Goal: Task Accomplishment & Management: Use online tool/utility

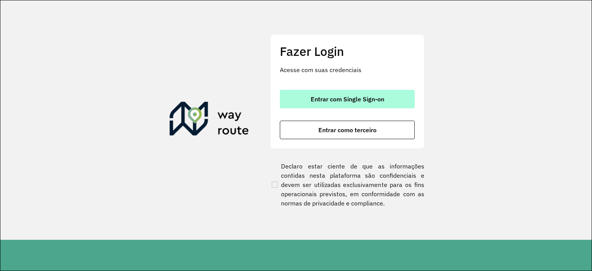
click at [348, 98] on span "Entrar com Single Sign-on" at bounding box center [348, 99] width 74 height 6
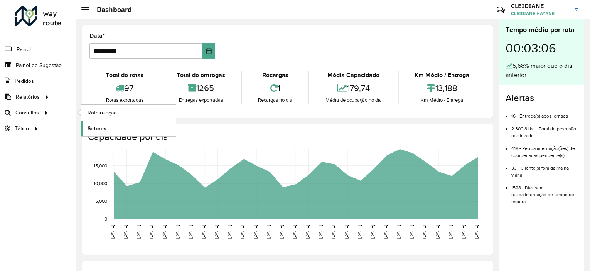
click at [91, 127] on span "Setores" at bounding box center [97, 129] width 19 height 8
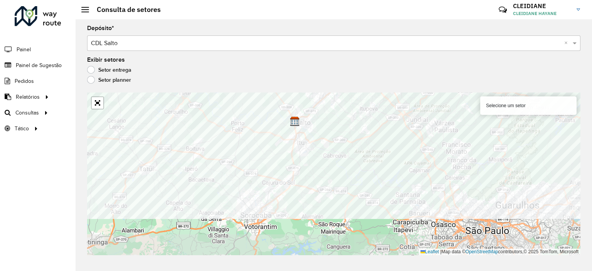
click at [170, 77] on formly-group "Depósito * Selecione um depósito × CDL Salto × Exibir setores Setor entrega Set…" at bounding box center [333, 140] width 493 height 230
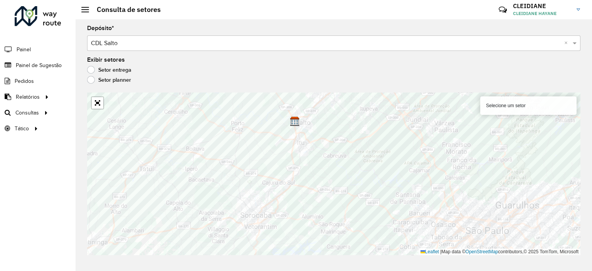
click at [89, 78] on label "Setor planner" at bounding box center [109, 80] width 44 height 8
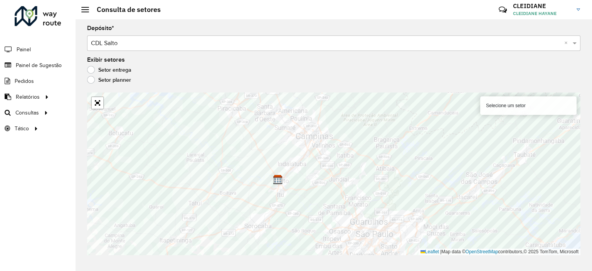
click at [94, 71] on label "Setor entrega" at bounding box center [109, 70] width 44 height 8
click at [498, 107] on div "Selecione um setor" at bounding box center [528, 105] width 96 height 19
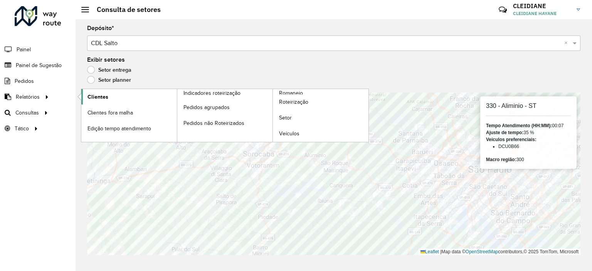
click at [103, 93] on span "Clientes" at bounding box center [98, 97] width 21 height 8
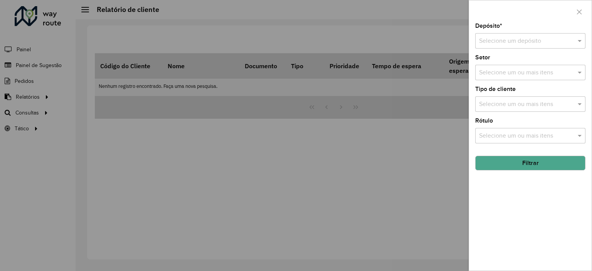
click at [512, 48] on div "Selecione um depósito" at bounding box center [530, 40] width 110 height 15
click at [500, 61] on span "CDL Salto" at bounding box center [492, 63] width 27 height 7
click at [492, 70] on input "text" at bounding box center [526, 72] width 99 height 9
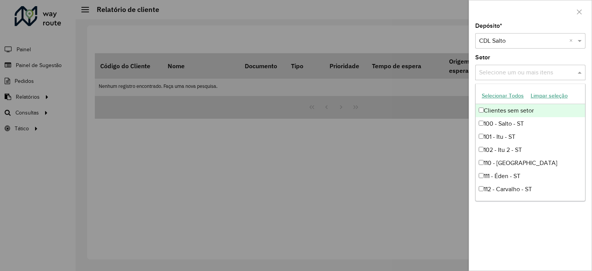
click at [492, 91] on button "Selecionar Todos" at bounding box center [502, 96] width 49 height 12
click at [495, 95] on button "Selecionar Todos" at bounding box center [502, 96] width 49 height 12
click at [518, 55] on div "Setor Selecione um ou mais itens 90 itens selecionados ×" at bounding box center [530, 67] width 110 height 25
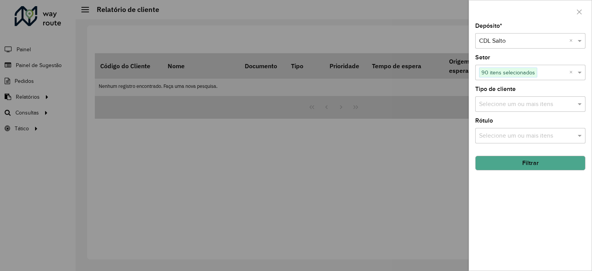
click at [497, 105] on input "text" at bounding box center [526, 104] width 99 height 9
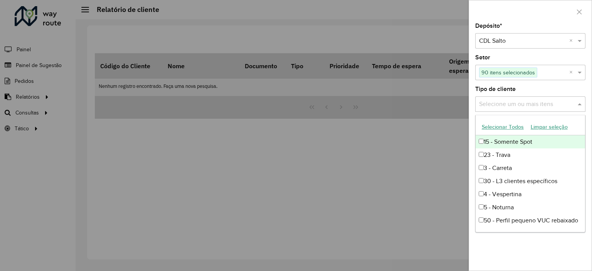
click at [551, 86] on div "Tipo de cliente Selecione um ou mais itens" at bounding box center [530, 98] width 110 height 25
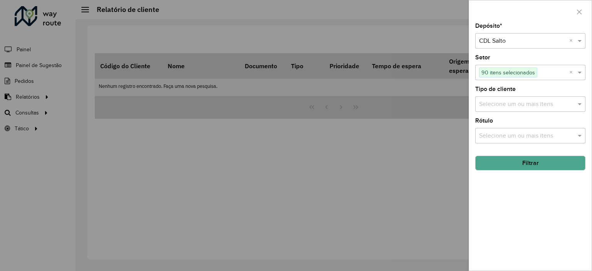
click at [508, 133] on input "text" at bounding box center [526, 135] width 99 height 9
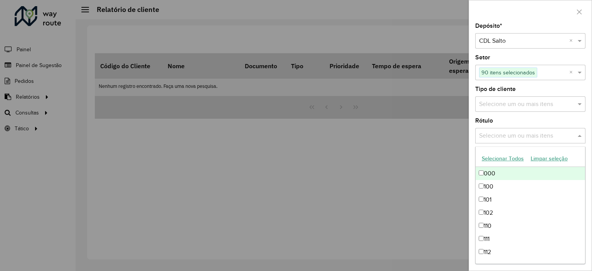
click at [507, 133] on input "text" at bounding box center [526, 135] width 99 height 9
click at [545, 118] on div "Rótulo Selecione um ou mais itens" at bounding box center [530, 130] width 110 height 25
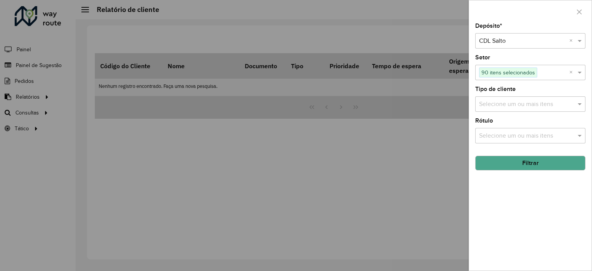
click at [521, 159] on button "Filtrar" at bounding box center [530, 163] width 110 height 15
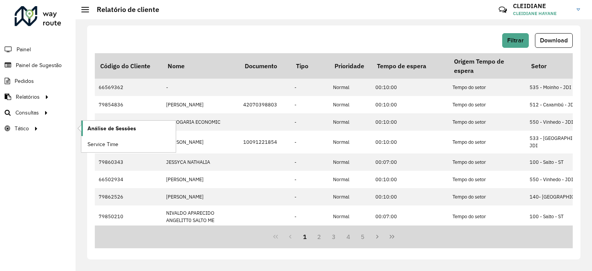
click at [118, 123] on link "Análise de Sessões" at bounding box center [128, 128] width 94 height 15
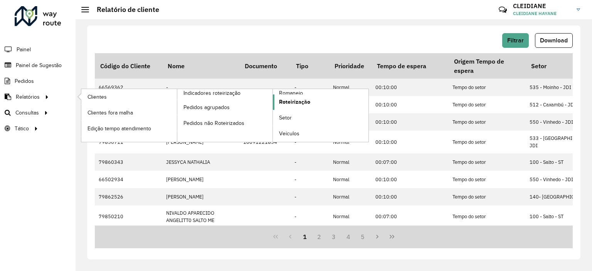
click at [283, 104] on span "Roteirização" at bounding box center [294, 102] width 31 height 8
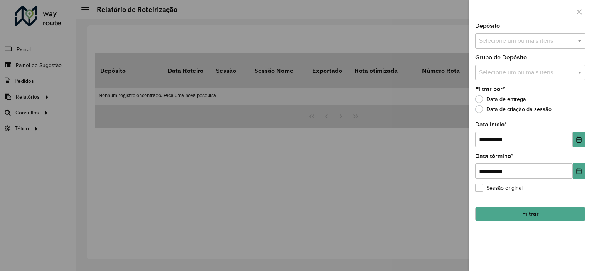
click at [108, 133] on div at bounding box center [296, 135] width 592 height 271
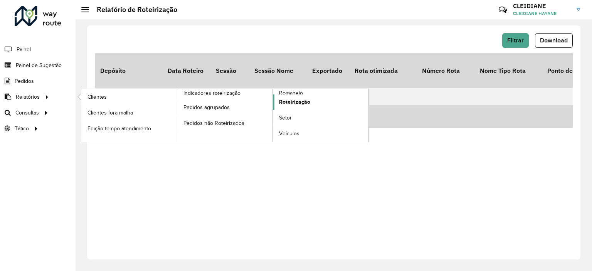
click at [306, 104] on span "Roteirização" at bounding box center [294, 102] width 31 height 8
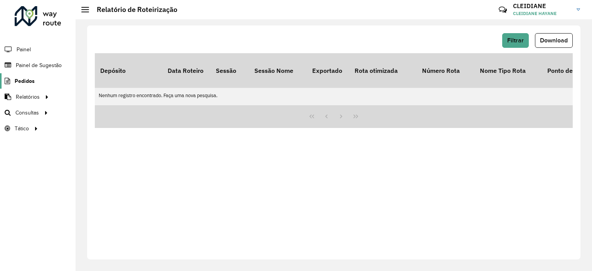
click at [22, 81] on span "Pedidos" at bounding box center [25, 81] width 20 height 8
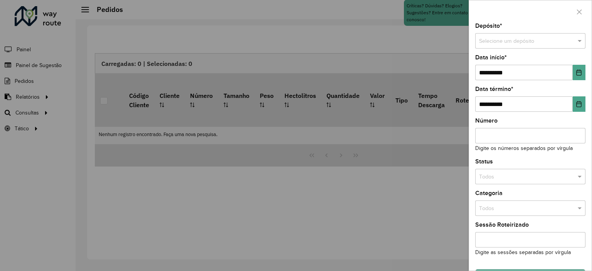
click at [156, 43] on div at bounding box center [296, 135] width 592 height 271
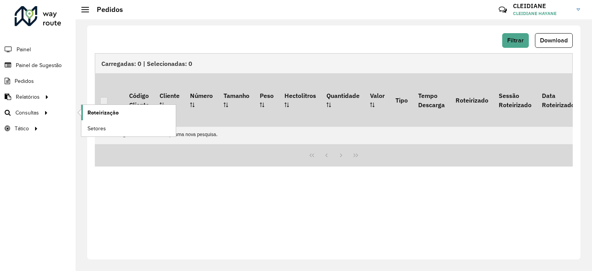
click at [96, 110] on span "Roteirização" at bounding box center [103, 113] width 31 height 8
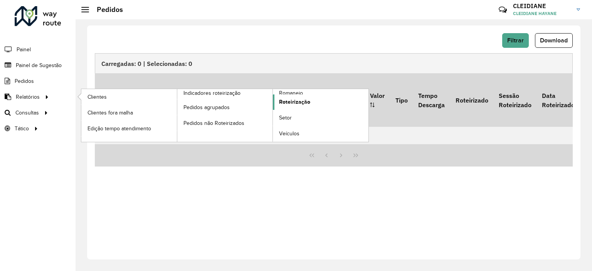
click at [296, 102] on span "Roteirização" at bounding box center [294, 102] width 31 height 8
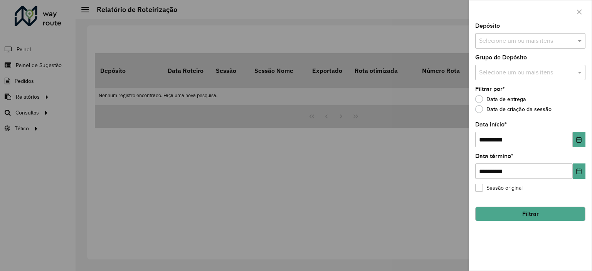
click at [68, 154] on div at bounding box center [296, 135] width 592 height 271
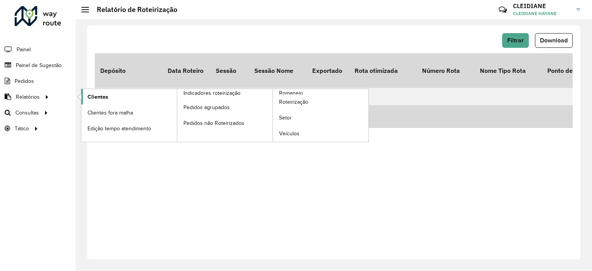
click at [96, 97] on span "Clientes" at bounding box center [98, 97] width 21 height 8
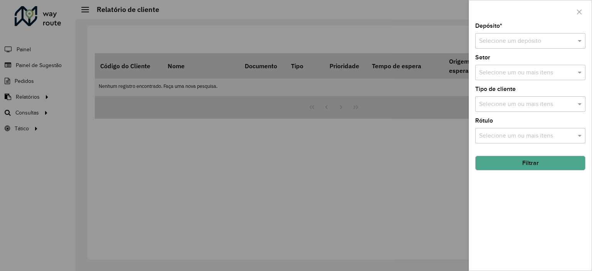
click at [60, 88] on div at bounding box center [296, 135] width 592 height 271
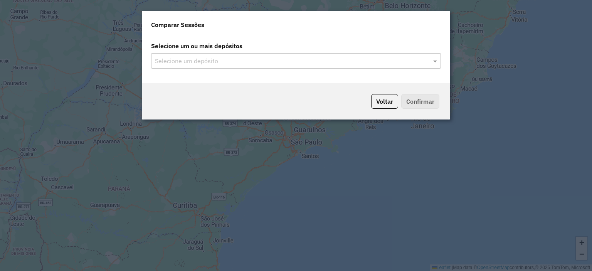
click at [196, 70] on div "Selecione um ou mais depósitos Selecione um depósito" at bounding box center [296, 59] width 308 height 48
click at [200, 66] on div "Selecione um depósito" at bounding box center [296, 60] width 290 height 15
click at [404, 60] on input "text" at bounding box center [292, 61] width 278 height 9
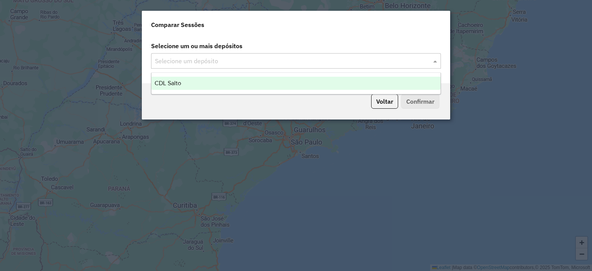
click at [212, 88] on div "CDL Salto" at bounding box center [295, 83] width 289 height 13
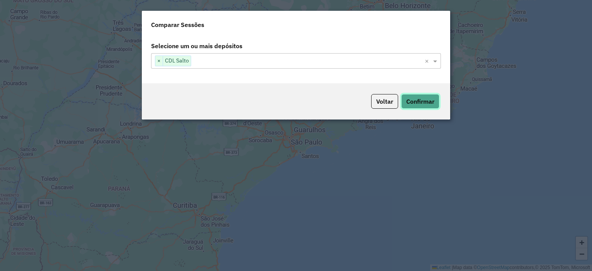
click at [410, 98] on button "Confirmar" at bounding box center [420, 101] width 38 height 15
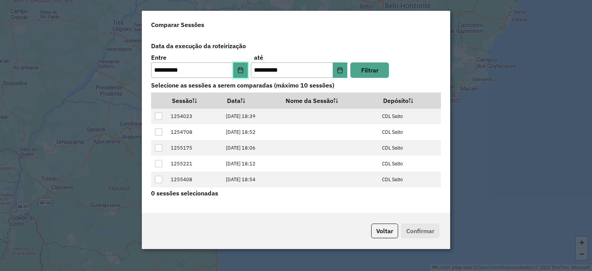
click at [239, 69] on icon "Choose Date" at bounding box center [240, 70] width 6 height 6
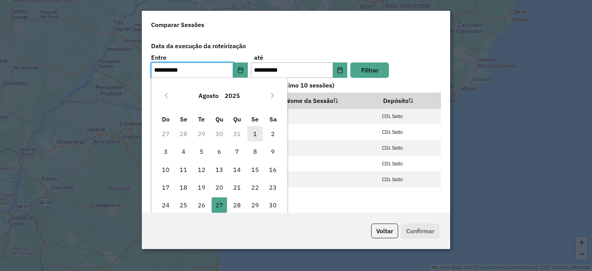
click at [253, 136] on span "1" at bounding box center [254, 133] width 15 height 15
type input "**********"
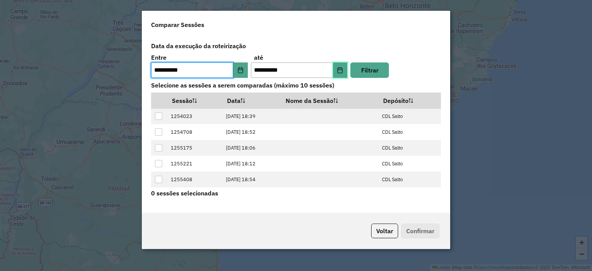
click at [338, 69] on icon "Choose Date" at bounding box center [340, 70] width 5 height 6
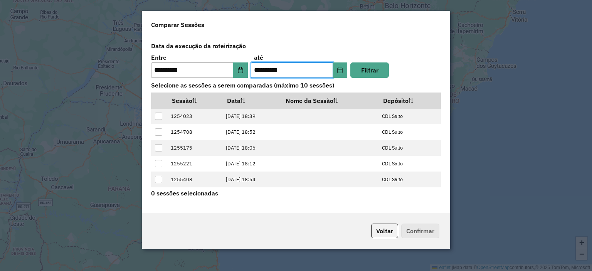
click at [377, 47] on label "Data da execução da roteirização" at bounding box center [295, 46] width 299 height 15
click at [370, 71] on button "Filtrar" at bounding box center [369, 69] width 39 height 15
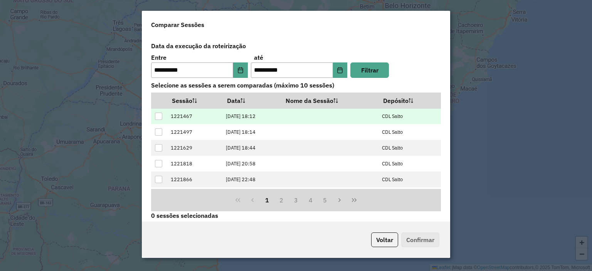
click at [158, 115] on div at bounding box center [158, 116] width 7 height 7
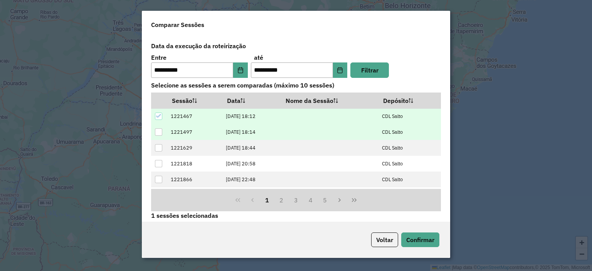
drag, startPoint x: 158, startPoint y: 128, endPoint x: 157, endPoint y: 141, distance: 13.1
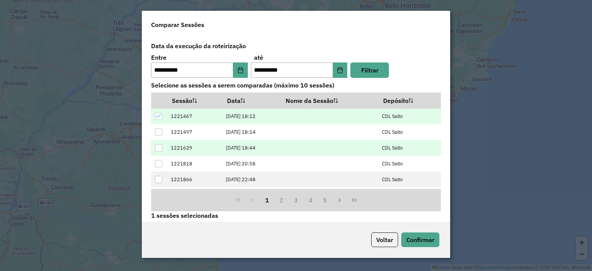
click at [158, 128] on div at bounding box center [158, 131] width 7 height 7
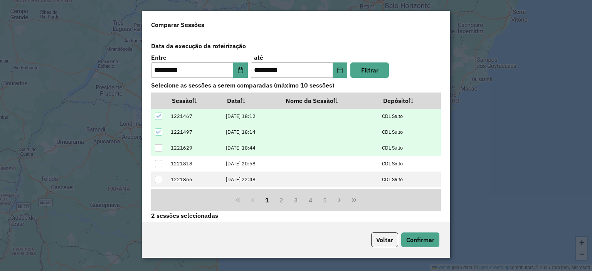
click at [157, 144] on div at bounding box center [158, 147] width 7 height 7
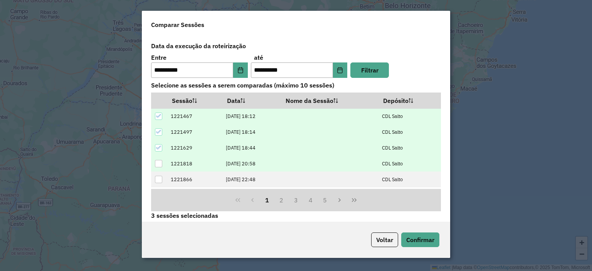
click at [158, 162] on div at bounding box center [158, 163] width 7 height 7
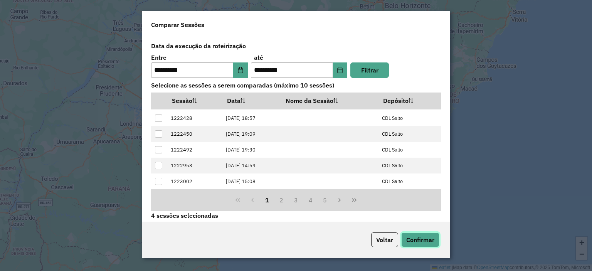
click at [435, 236] on button "Confirmar" at bounding box center [420, 239] width 38 height 15
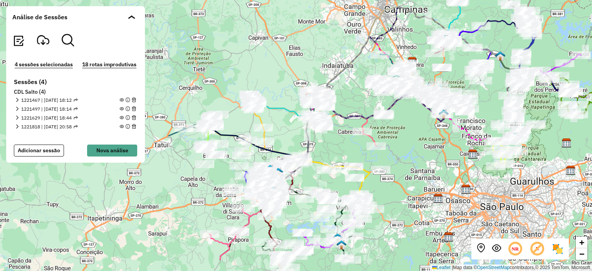
drag, startPoint x: 327, startPoint y: 78, endPoint x: 340, endPoint y: 40, distance: 40.5
click at [340, 40] on div "+ − Leaflet | Map data © OpenStreetMap contributors,© 2025 TomTom, Microsoft" at bounding box center [296, 135] width 592 height 271
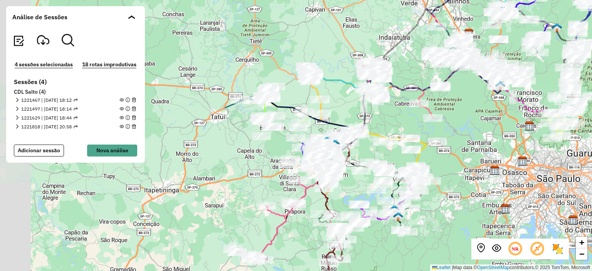
drag, startPoint x: 454, startPoint y: 207, endPoint x: 524, endPoint y: 170, distance: 79.0
click at [524, 170] on div "+ − Leaflet | Map data © OpenStreetMap contributors,© 2025 TomTom, Microsoft" at bounding box center [296, 135] width 592 height 271
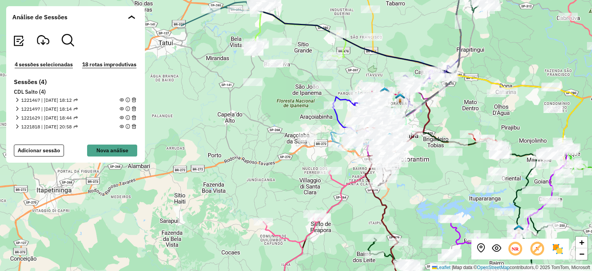
drag, startPoint x: 444, startPoint y: 132, endPoint x: 486, endPoint y: 134, distance: 42.4
click at [486, 134] on icon at bounding box center [480, 145] width 45 height 22
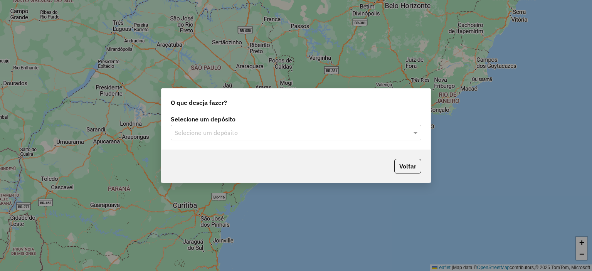
click at [213, 130] on input "text" at bounding box center [288, 132] width 227 height 9
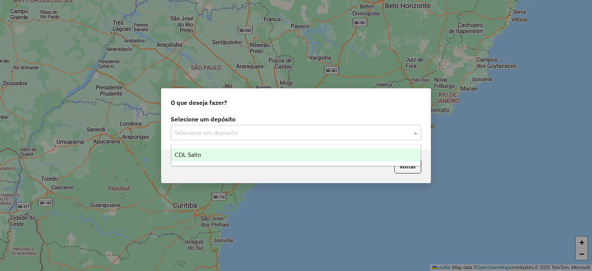
click at [212, 150] on div "CDL Salto" at bounding box center [296, 154] width 249 height 13
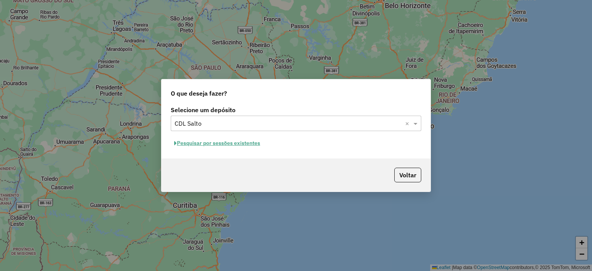
click at [217, 145] on button "Pesquisar por sessões existentes" at bounding box center [217, 143] width 93 height 12
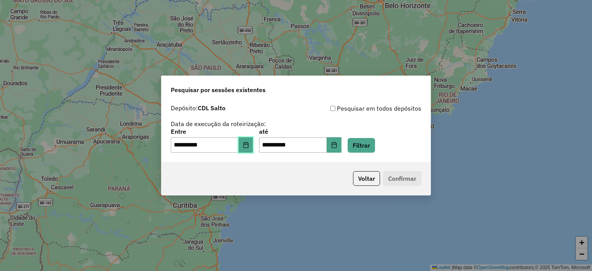
click at [253, 146] on button "Choose Date" at bounding box center [246, 144] width 15 height 15
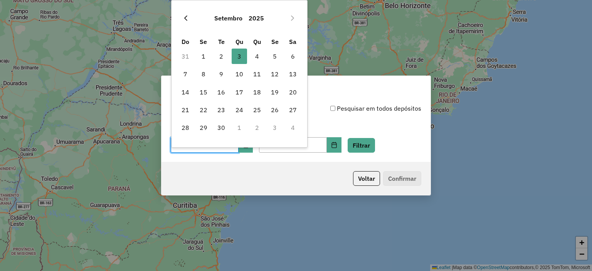
click at [183, 17] on icon "Previous Month" at bounding box center [186, 18] width 6 height 6
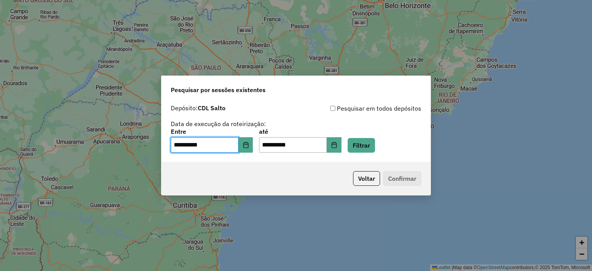
click at [346, 101] on div "**********" at bounding box center [296, 131] width 269 height 61
click at [248, 145] on icon "Choose Date" at bounding box center [245, 145] width 5 height 6
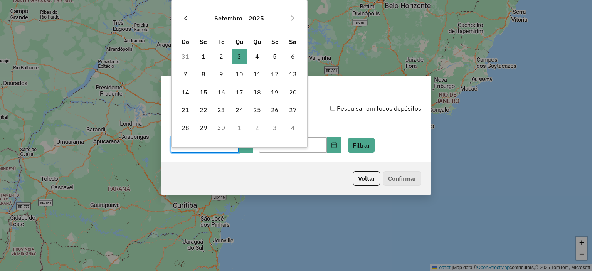
click at [187, 18] on icon "Previous Month" at bounding box center [186, 18] width 6 height 6
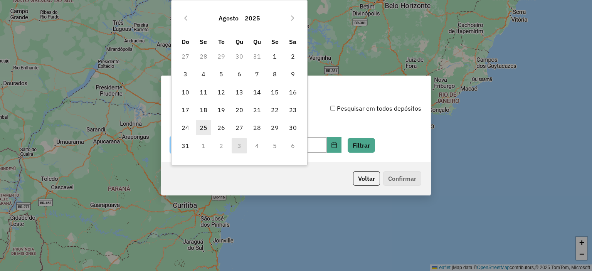
click at [202, 130] on span "25" at bounding box center [203, 127] width 15 height 15
type input "**********"
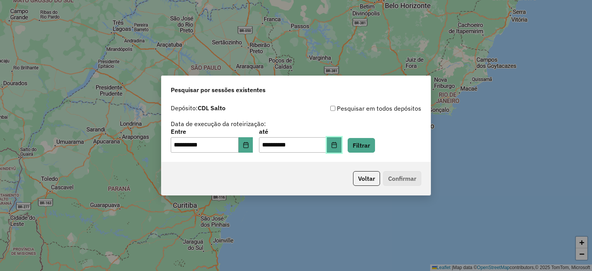
click at [337, 146] on icon "Choose Date" at bounding box center [334, 145] width 6 height 6
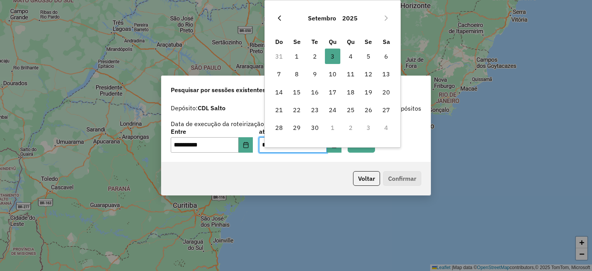
click at [282, 17] on icon "Previous Month" at bounding box center [279, 18] width 6 height 6
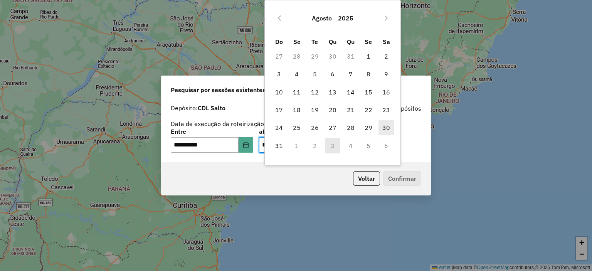
click at [386, 128] on span "30" at bounding box center [386, 127] width 15 height 15
type input "**********"
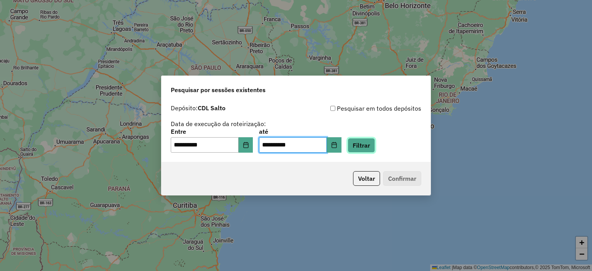
click at [373, 148] on button "Filtrar" at bounding box center [361, 145] width 27 height 15
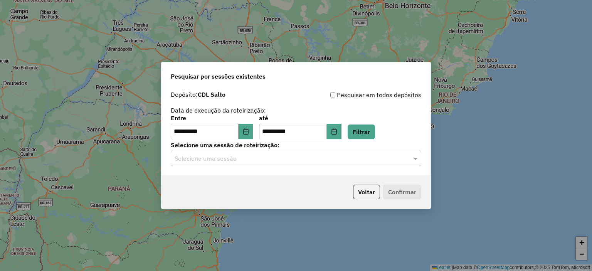
click at [249, 160] on input "text" at bounding box center [288, 158] width 227 height 9
